Goal: Transaction & Acquisition: Purchase product/service

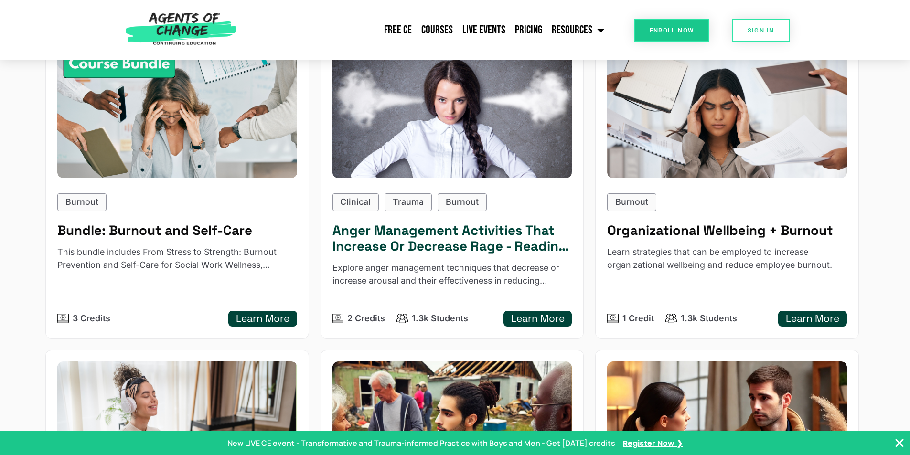
scroll to position [188, 0]
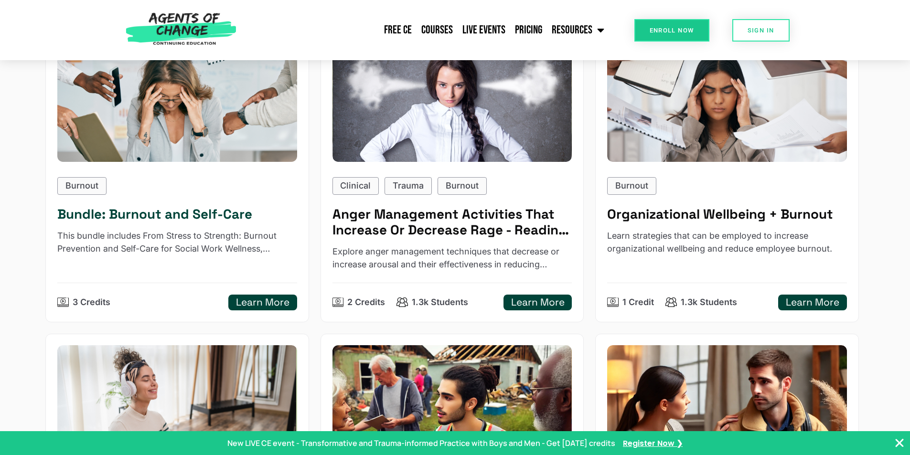
click at [254, 303] on h5 "Learn More" at bounding box center [263, 303] width 54 height 12
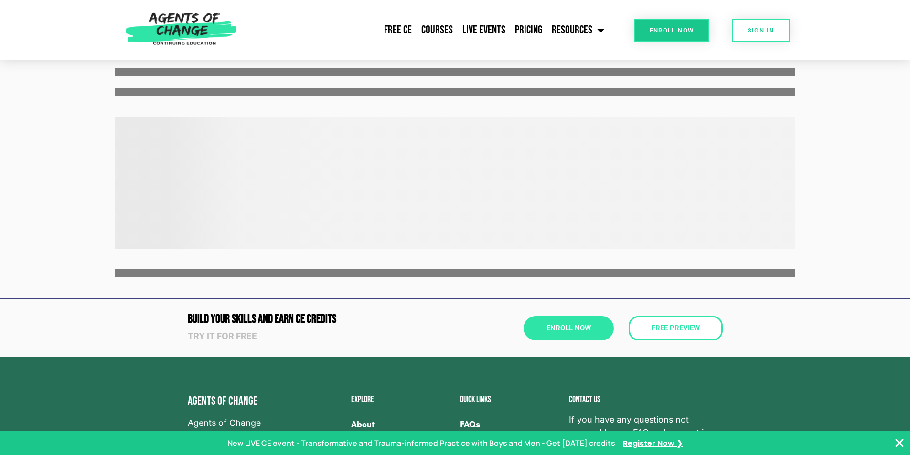
scroll to position [157, 0]
click at [667, 336] on link "Free Preview" at bounding box center [676, 328] width 104 height 27
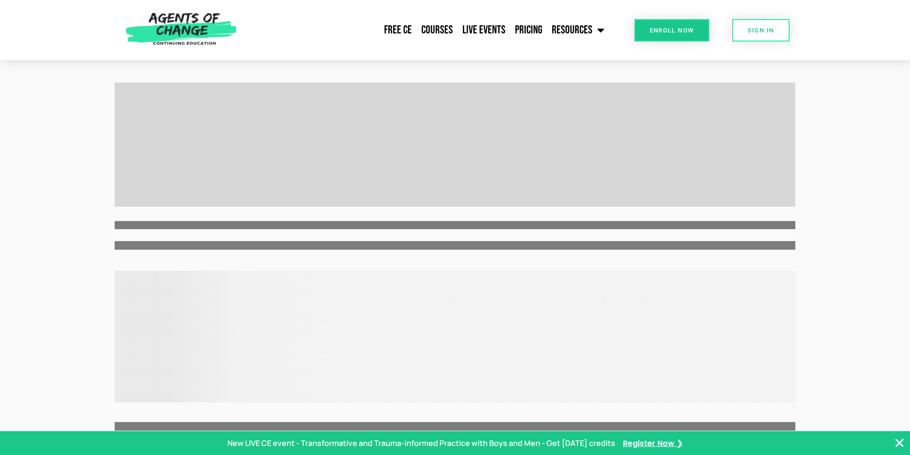
scroll to position [0, 0]
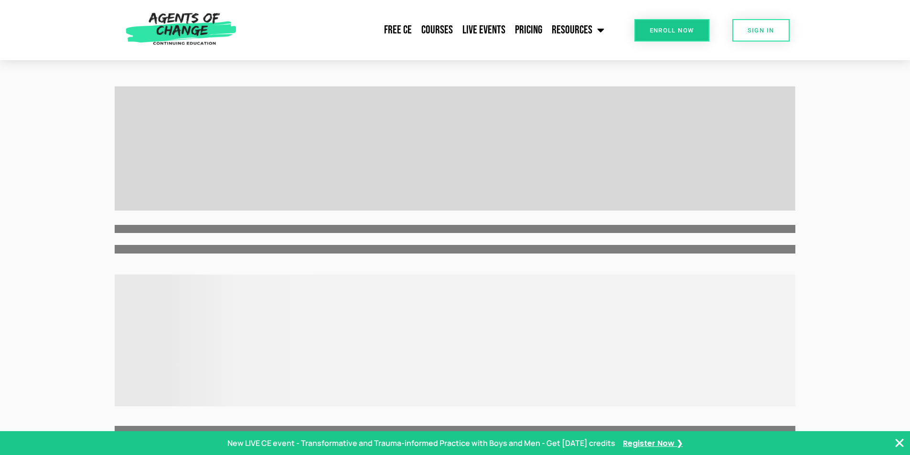
click at [674, 33] on span "Enroll Now" at bounding box center [672, 30] width 44 height 6
